Goal: Check status: Check status

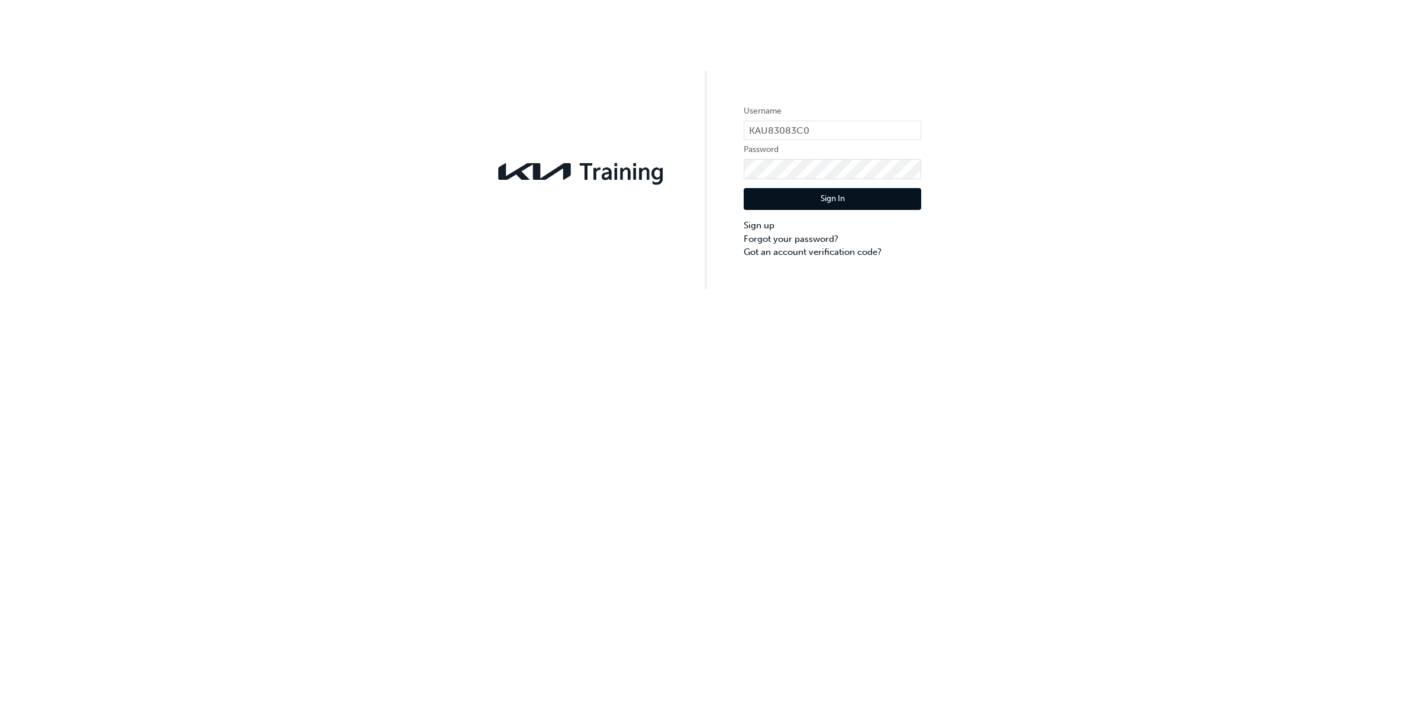
click at [817, 196] on button "Sign In" at bounding box center [832, 199] width 177 height 22
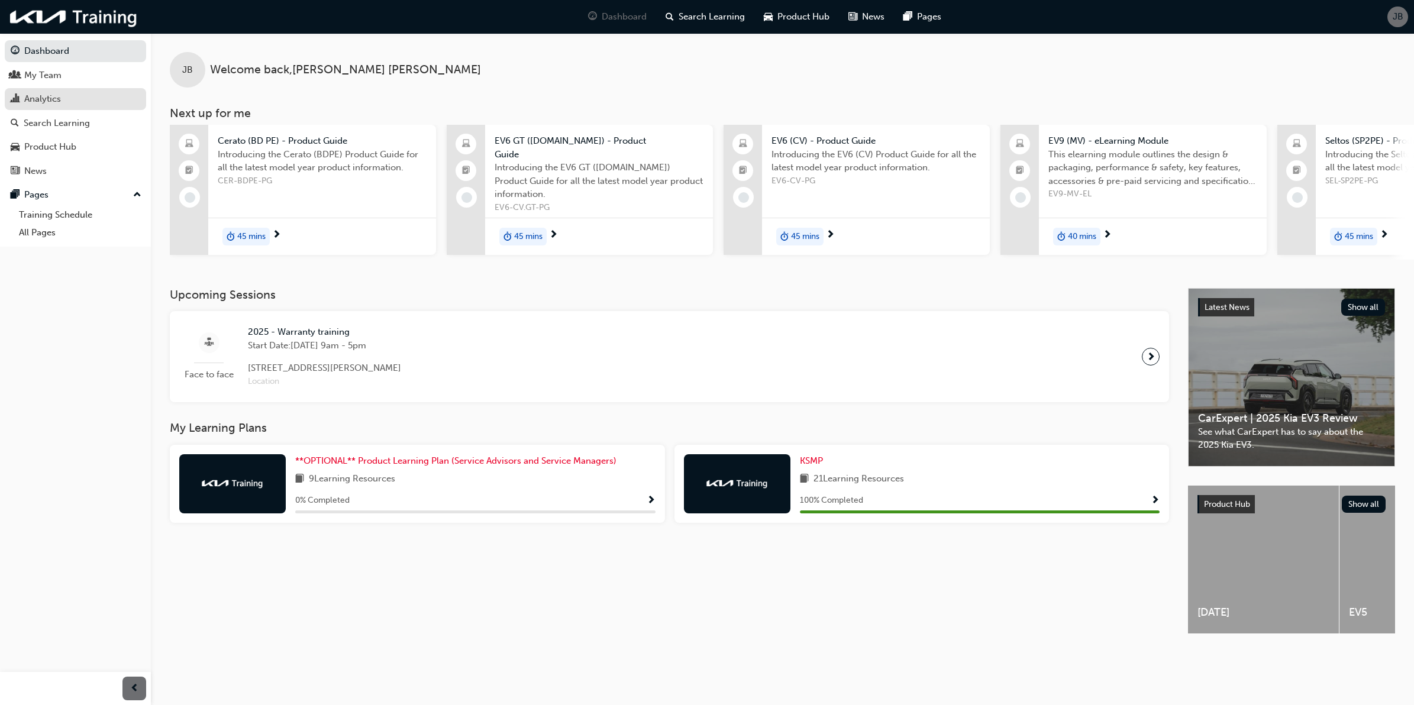
click at [69, 98] on div "Analytics" at bounding box center [76, 99] width 130 height 15
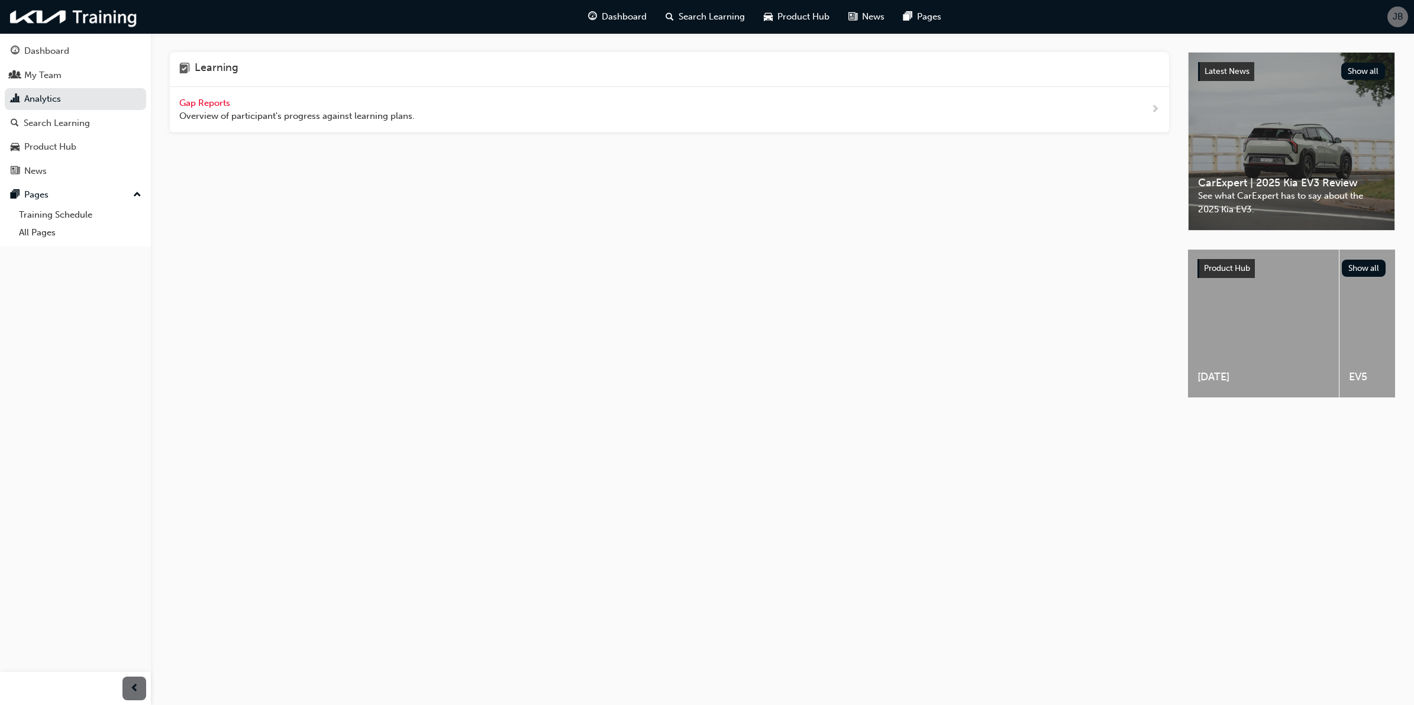
click at [205, 101] on span "Gap Reports" at bounding box center [205, 103] width 53 height 11
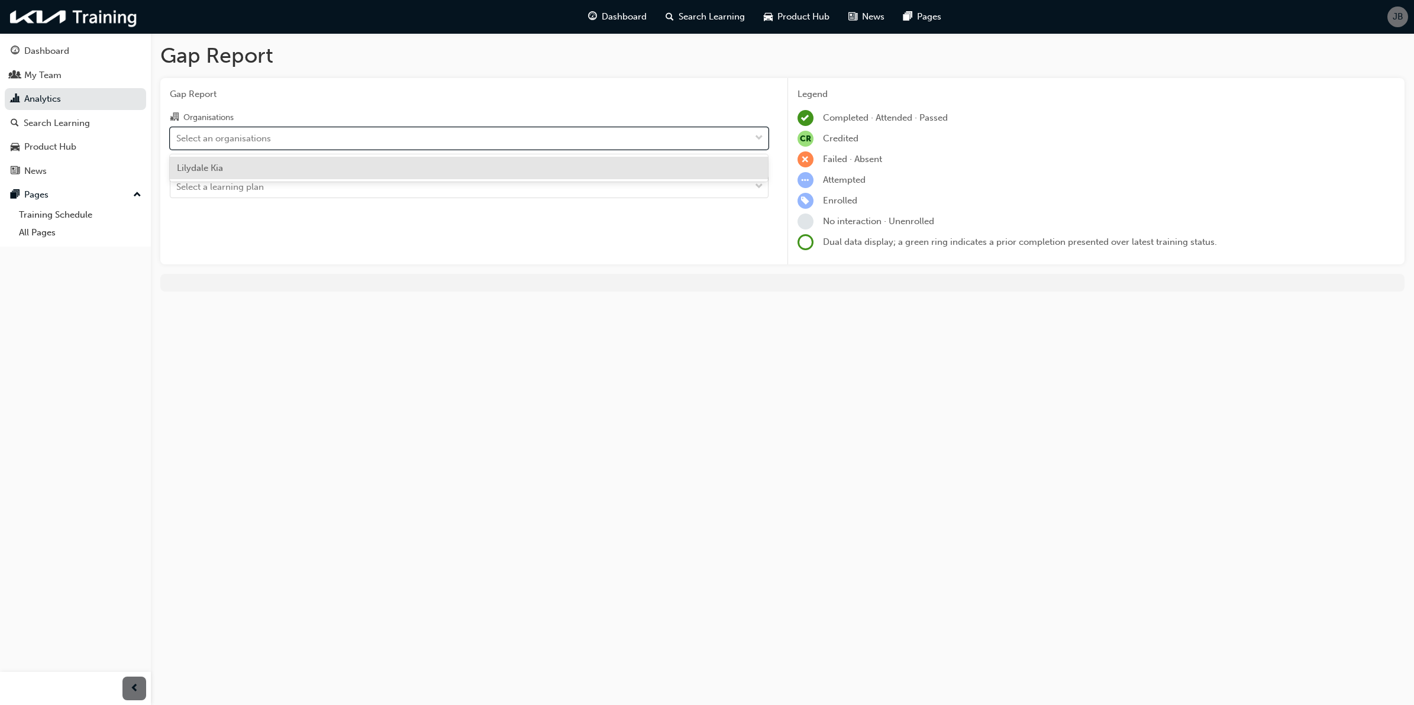
click at [283, 139] on div "Select an organisations" at bounding box center [460, 138] width 580 height 21
click at [177, 139] on input "Organisations option [PERSON_NAME] focused, 1 of 1. 1 result available. Use Up …" at bounding box center [176, 138] width 1 height 10
click at [285, 139] on div "Select an organisations" at bounding box center [460, 138] width 580 height 21
click at [177, 139] on input "Organisations option [PERSON_NAME] focused, 1 of 1. 1 result available. Use Up …" at bounding box center [176, 138] width 1 height 10
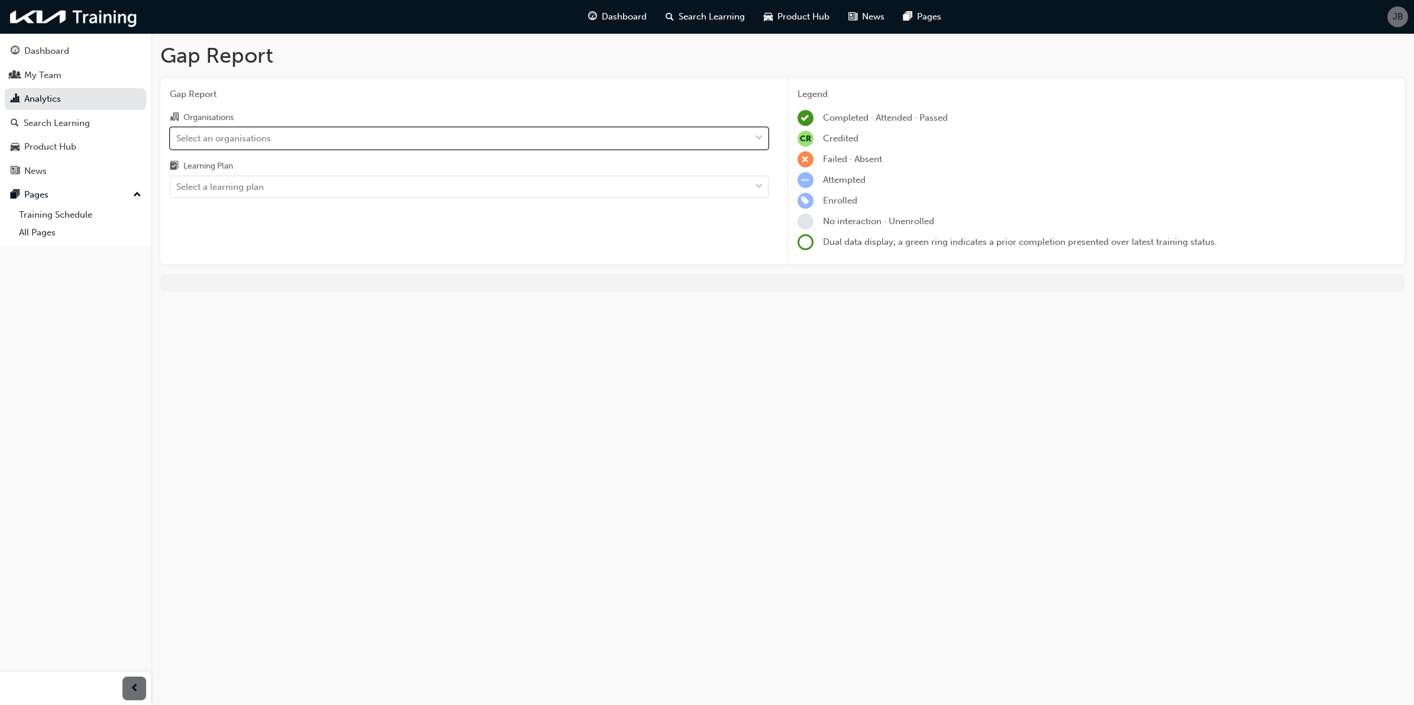
click at [285, 139] on div "Select an organisations" at bounding box center [460, 138] width 580 height 21
click at [177, 139] on input "Organisations 0 results available. Select is focused ,type to refine list, pres…" at bounding box center [176, 138] width 1 height 10
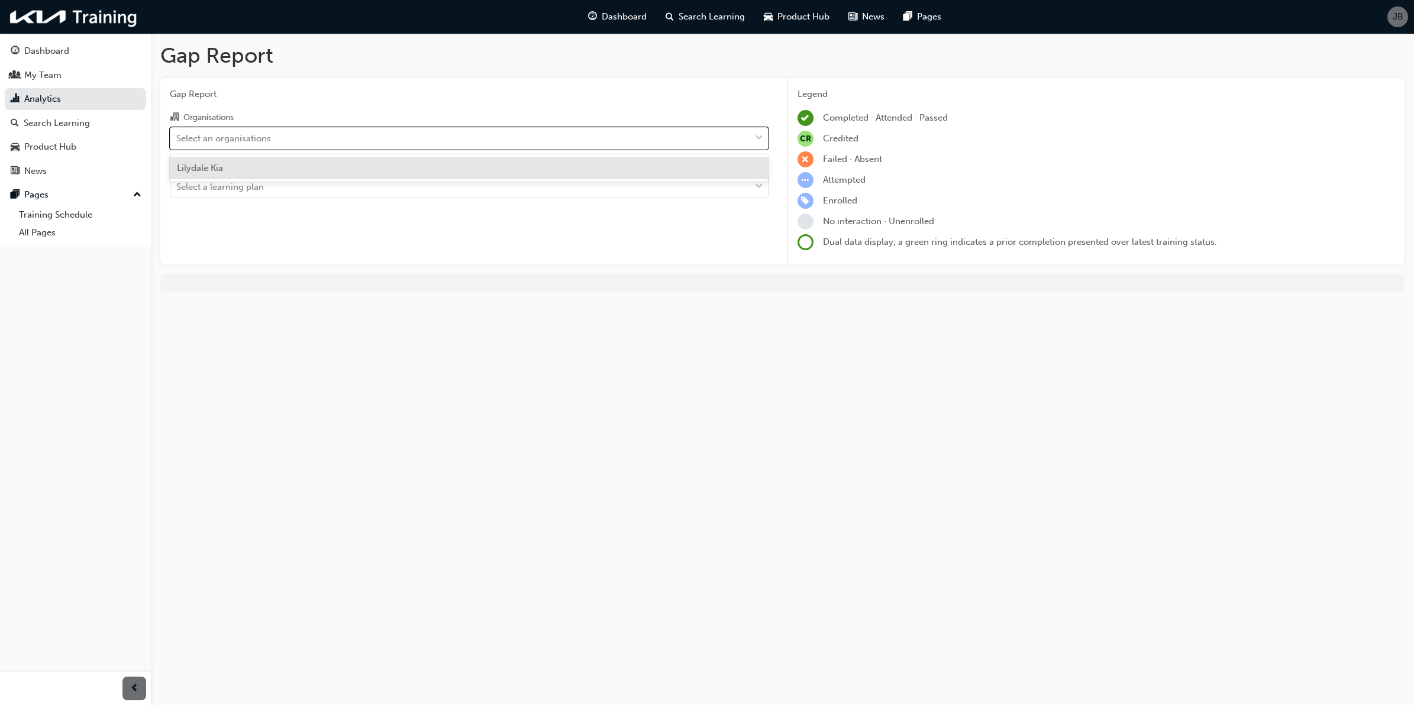
click at [280, 166] on div "Lilydale Kia" at bounding box center [469, 168] width 599 height 23
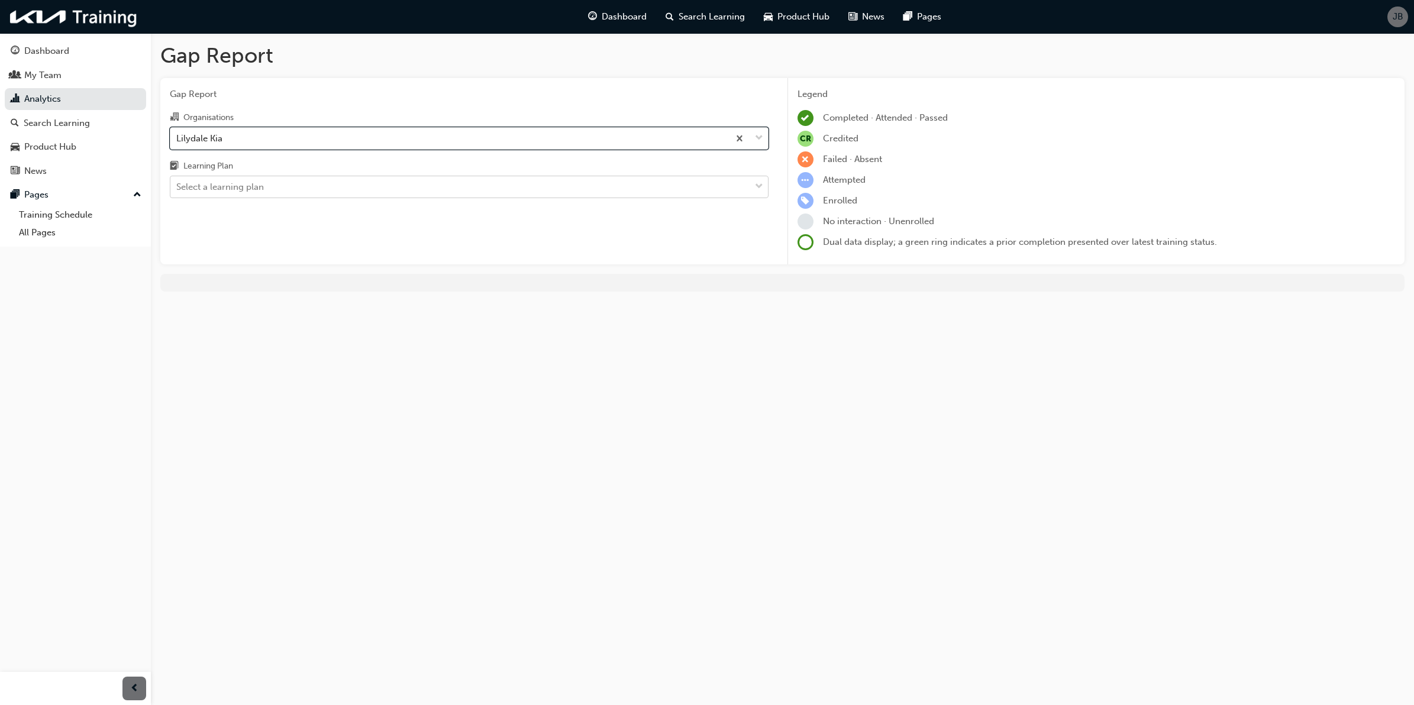
click at [272, 187] on div "Select a learning plan" at bounding box center [460, 187] width 580 height 21
click at [177, 187] on input "Learning Plan Select a learning plan" at bounding box center [176, 187] width 1 height 10
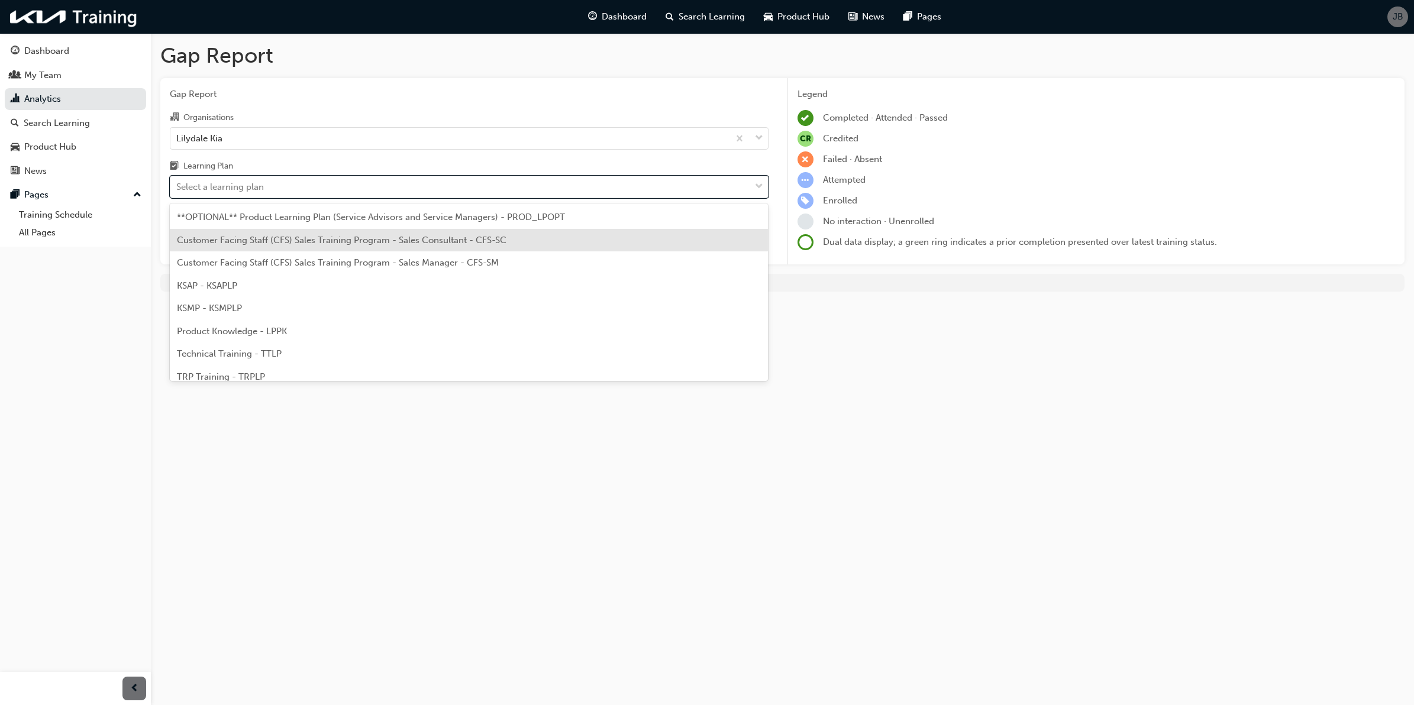
scroll to position [31, 0]
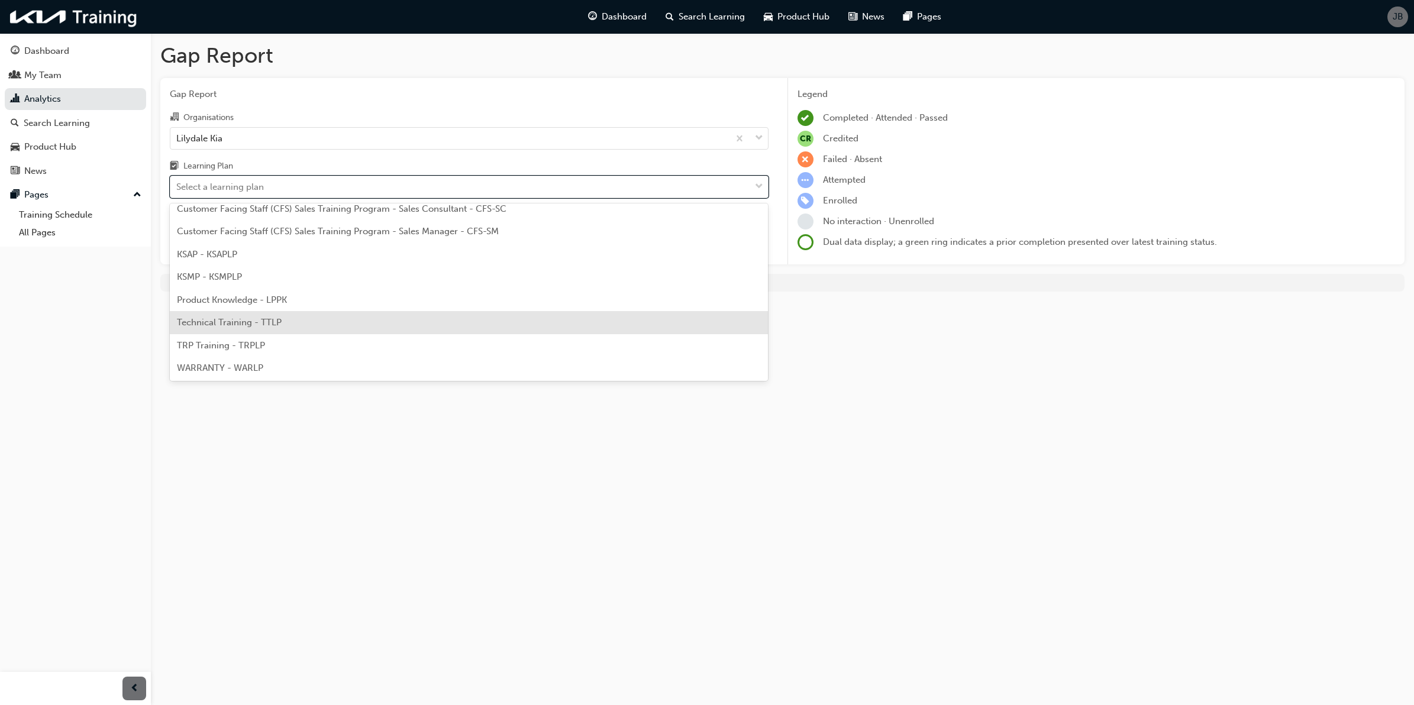
click at [289, 321] on div "Technical Training - TTLP" at bounding box center [469, 322] width 599 height 23
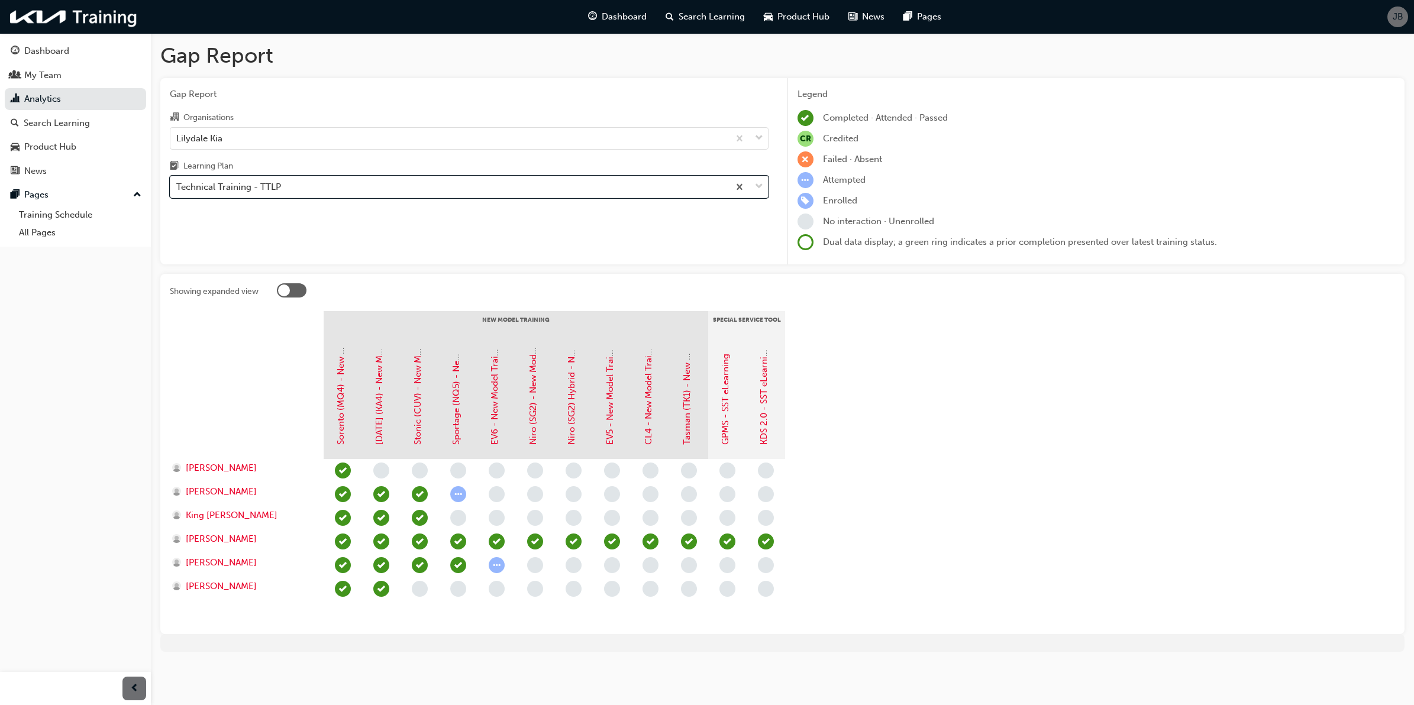
click at [299, 292] on div at bounding box center [292, 290] width 30 height 14
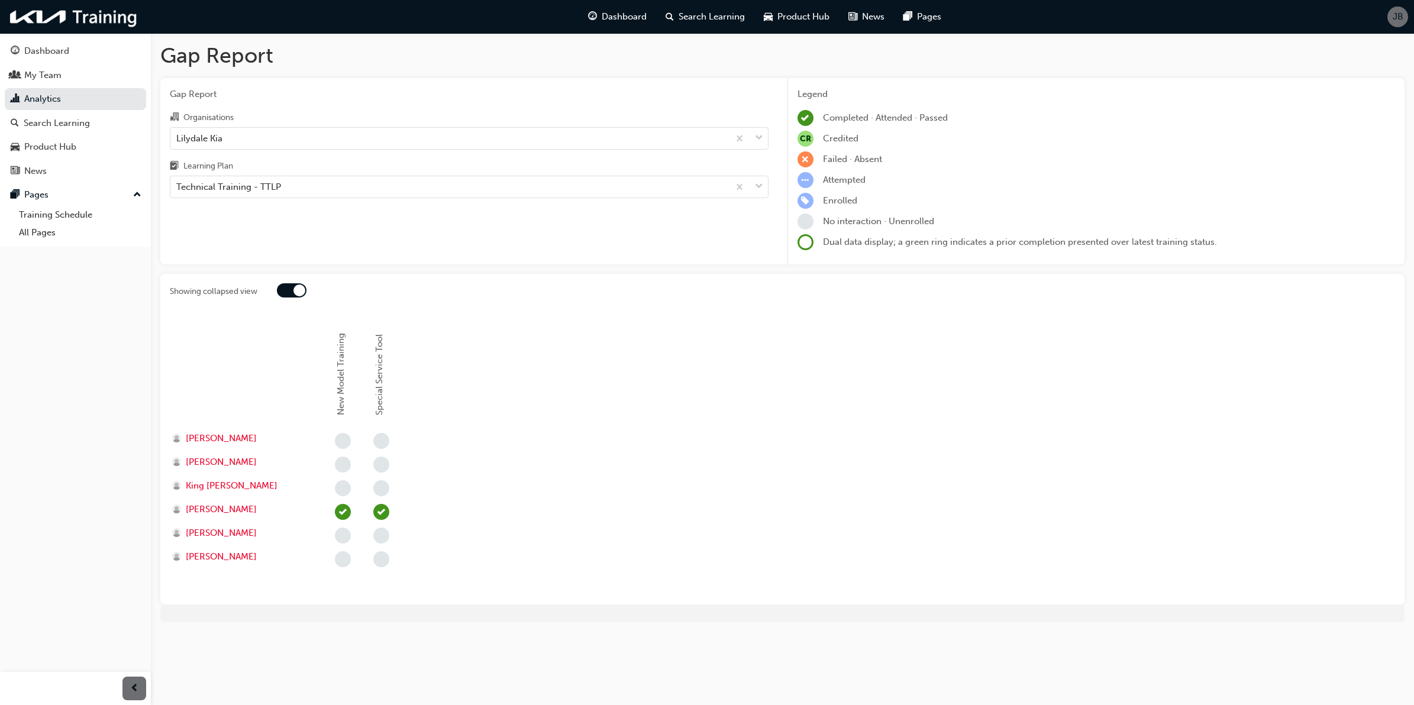
click at [299, 292] on div at bounding box center [299, 291] width 12 height 12
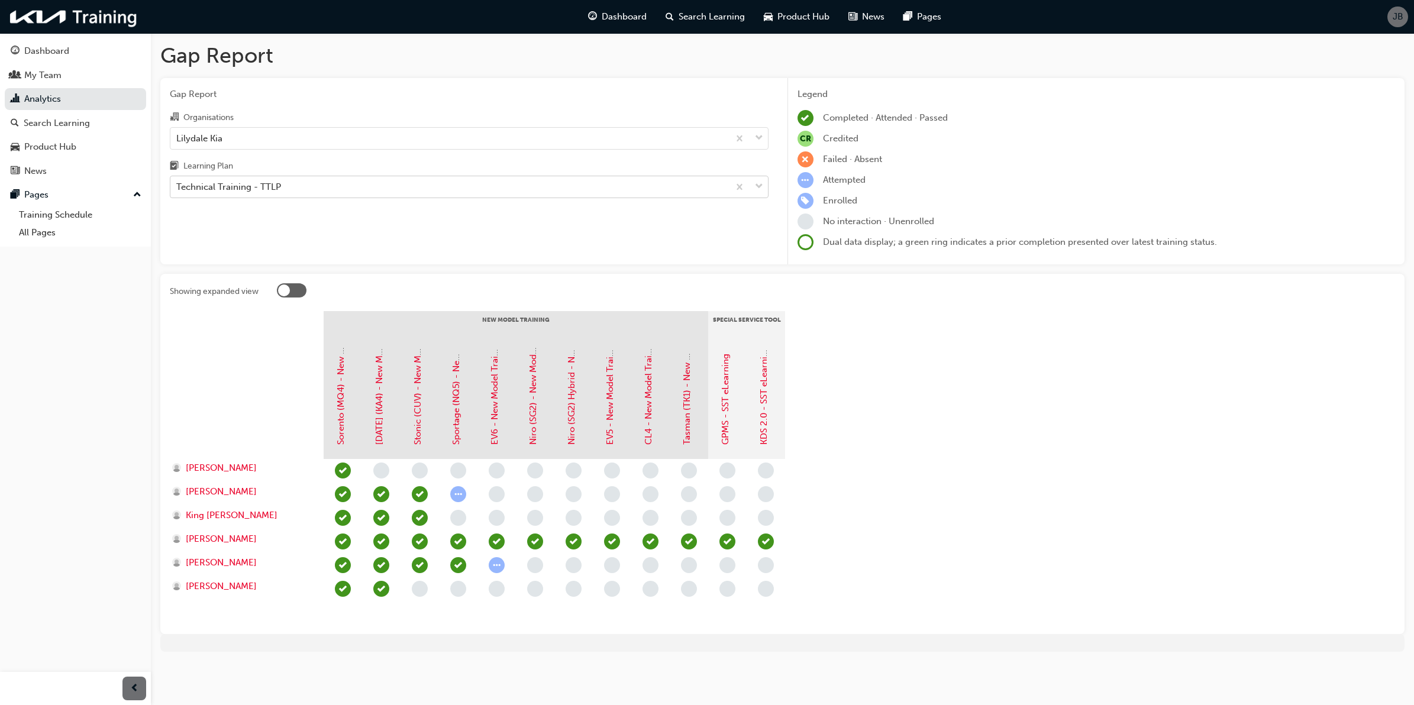
click at [250, 189] on div "Technical Training - TTLP" at bounding box center [228, 187] width 105 height 14
click at [177, 189] on input "Learning Plan Technical Training - TTLP" at bounding box center [176, 187] width 1 height 10
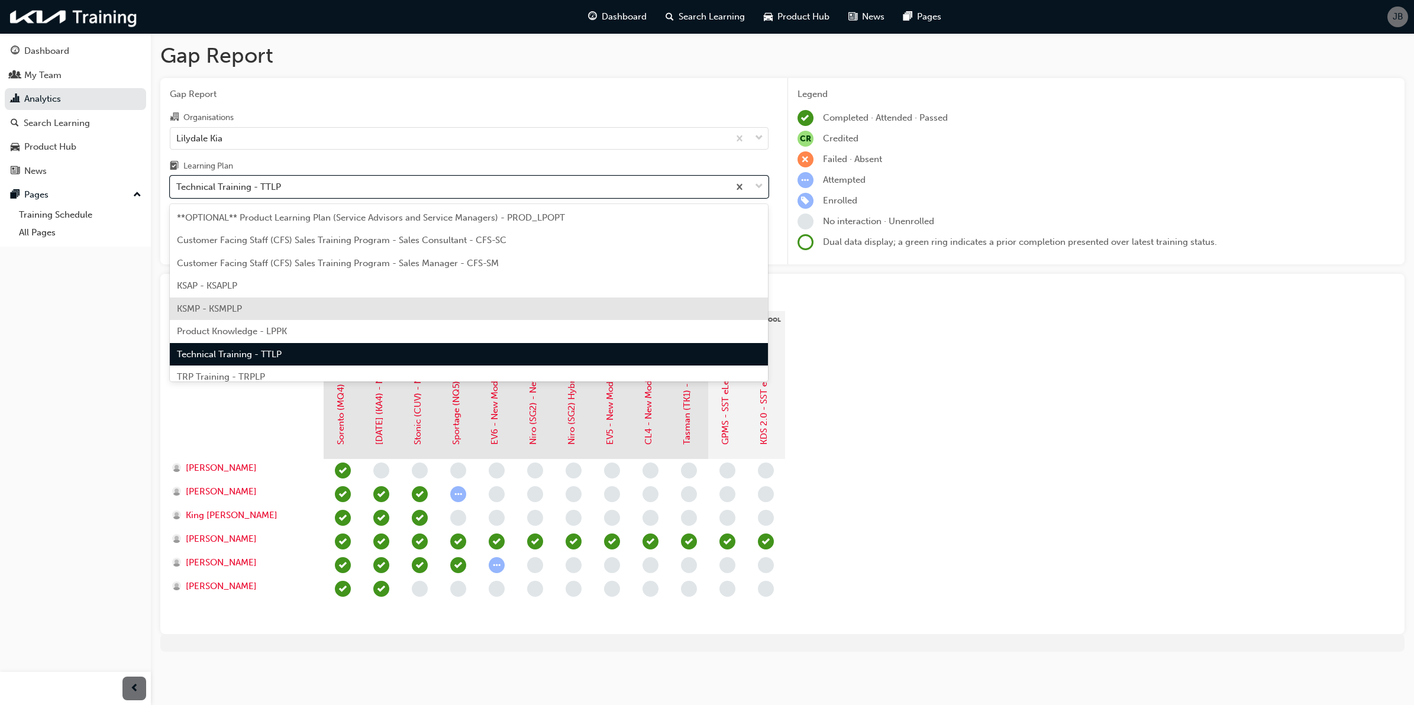
scroll to position [31, 0]
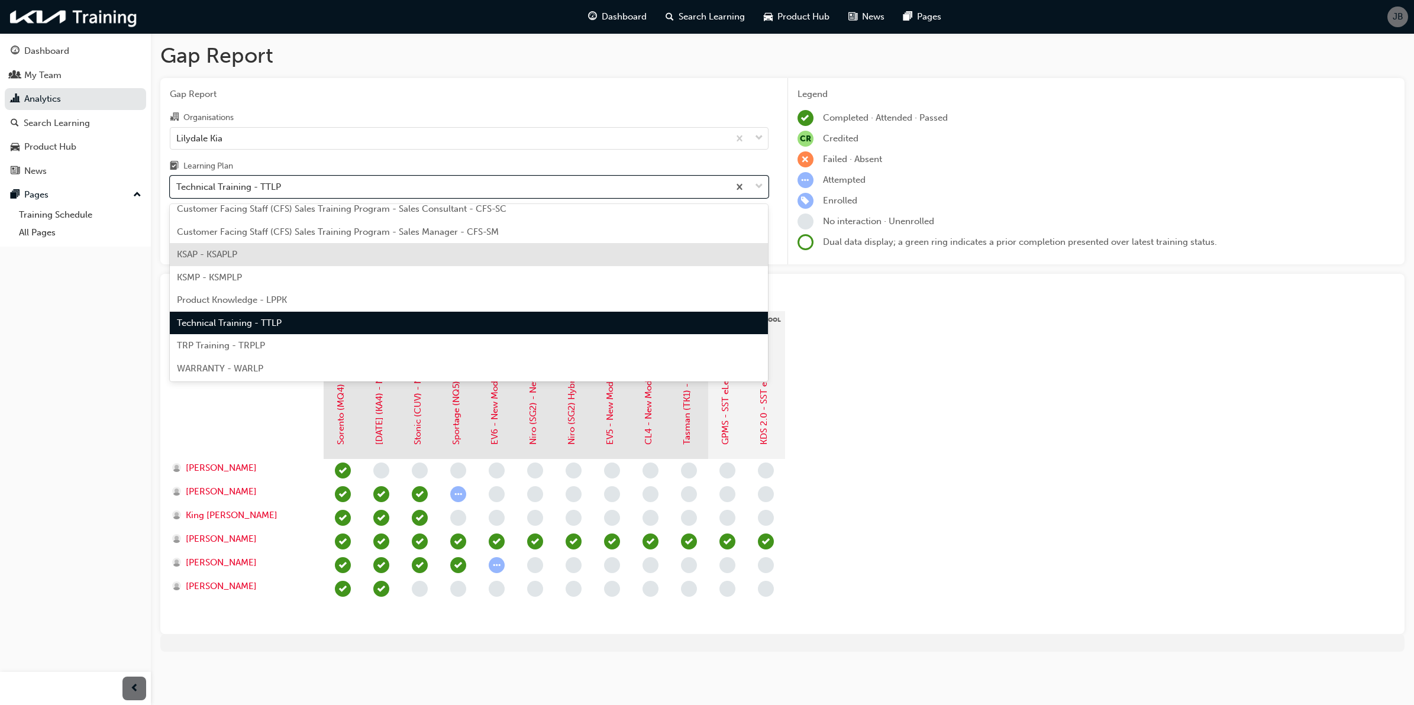
click at [230, 251] on span "KSAP - KSAPLP" at bounding box center [207, 254] width 60 height 11
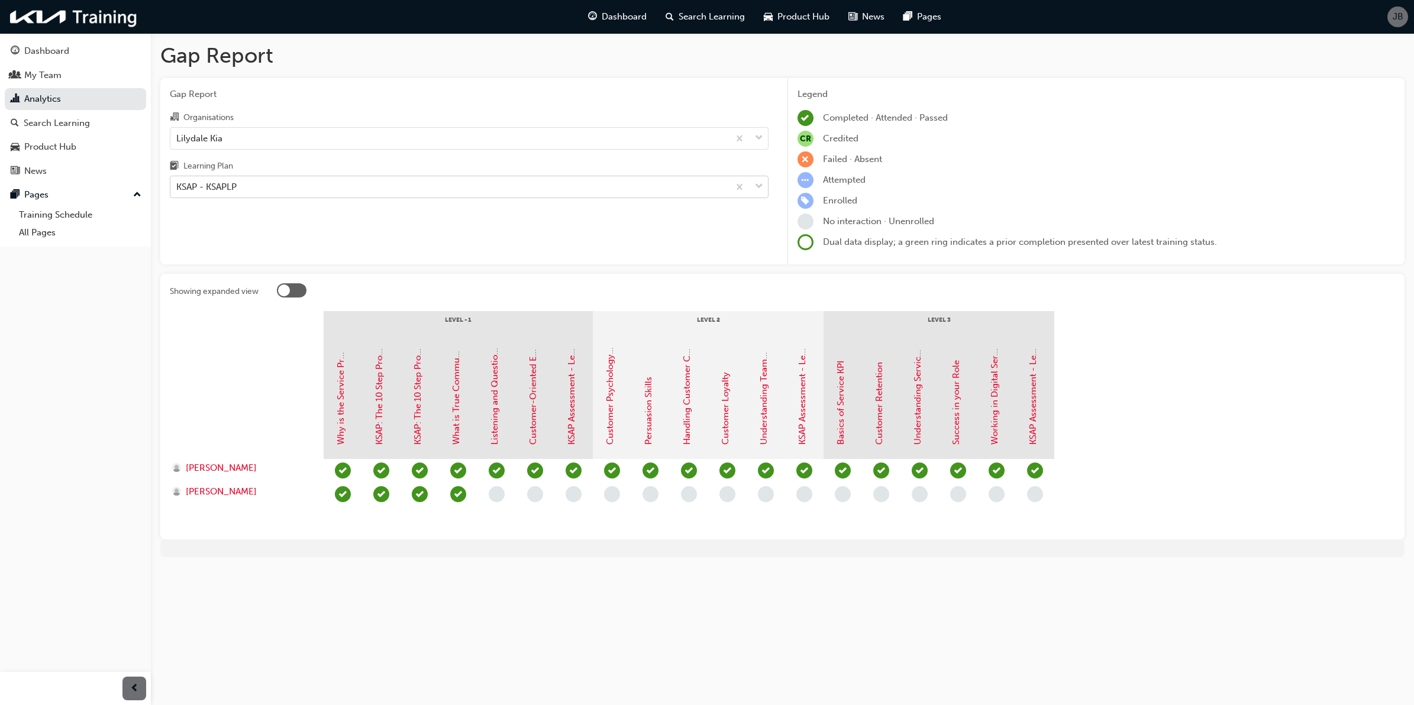
click at [240, 196] on div "KSAP - KSAPLP" at bounding box center [449, 187] width 558 height 21
click at [177, 192] on input "Learning Plan KSAP - KSAPLP" at bounding box center [176, 187] width 1 height 10
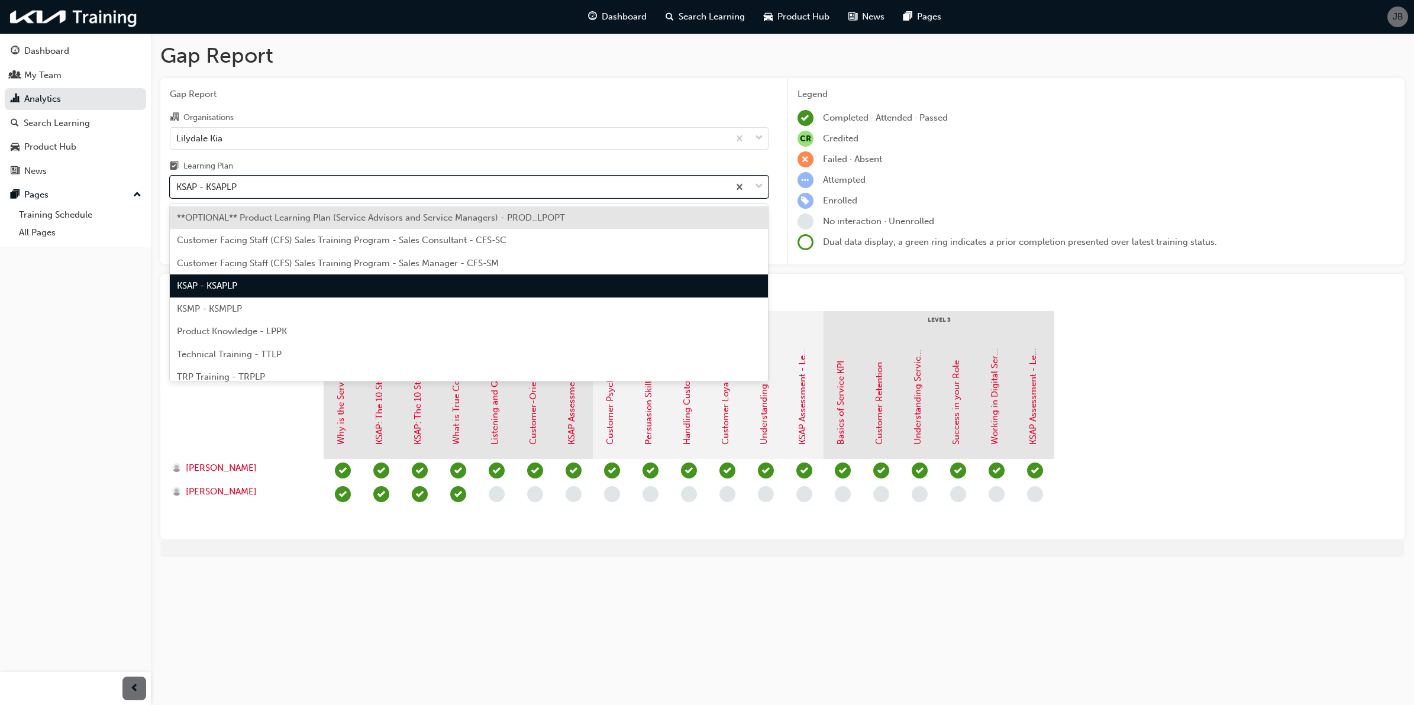
click at [333, 220] on span "**OPTIONAL** Product Learning Plan (Service Advisors and Service Managers) - PR…" at bounding box center [371, 217] width 388 height 11
